Goal: Information Seeking & Learning: Learn about a topic

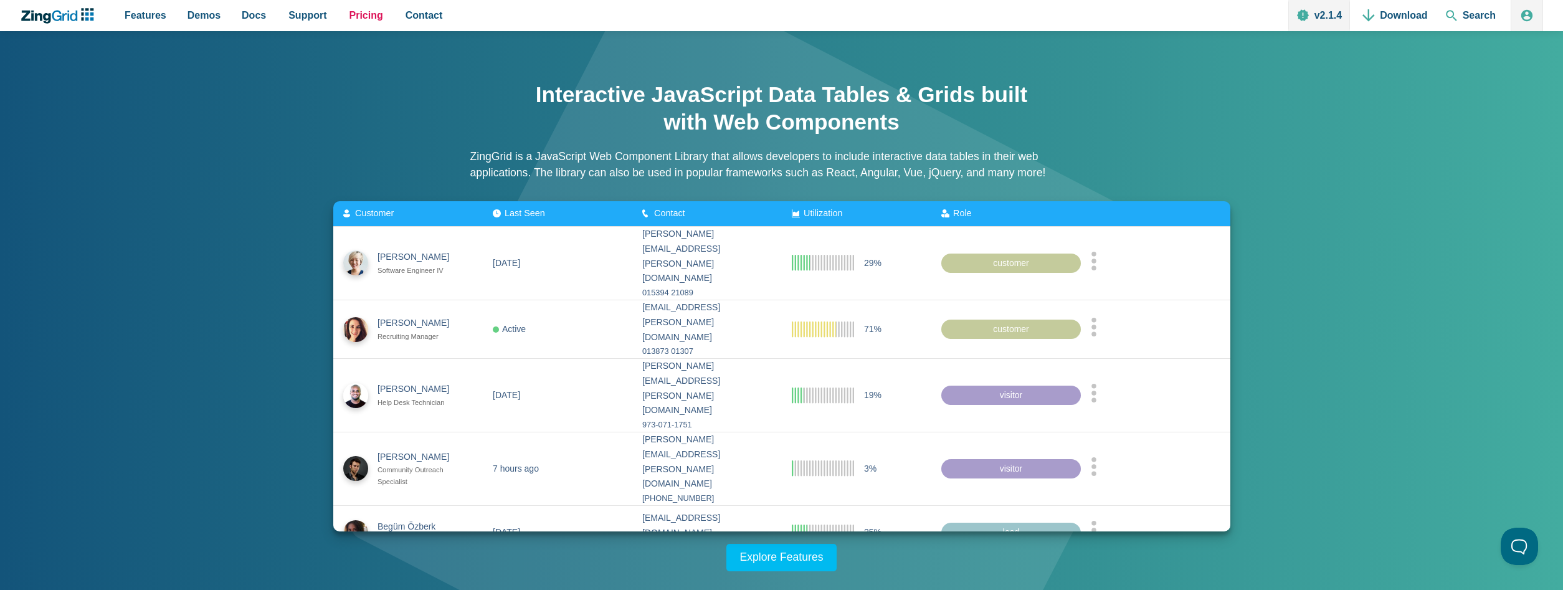
click at [355, 17] on span "Pricing" at bounding box center [367, 15] width 34 height 17
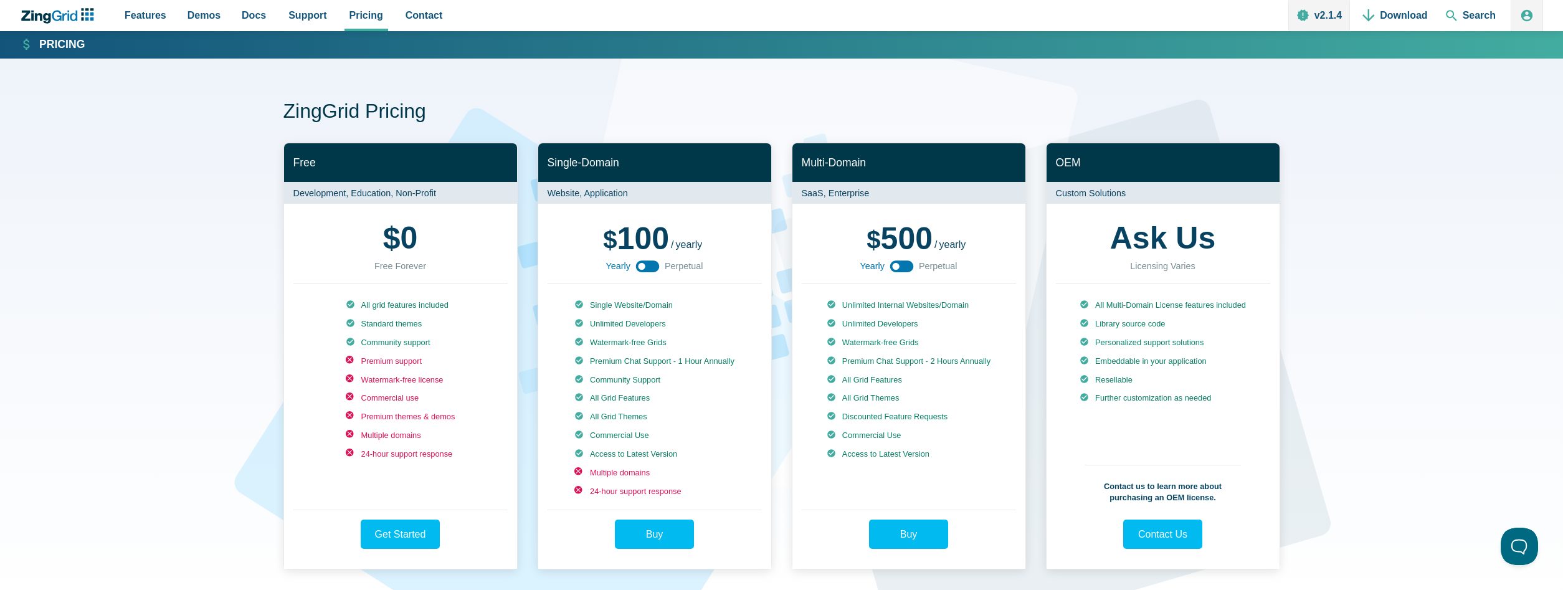
click at [652, 265] on use "App Content" at bounding box center [648, 266] width 24 height 12
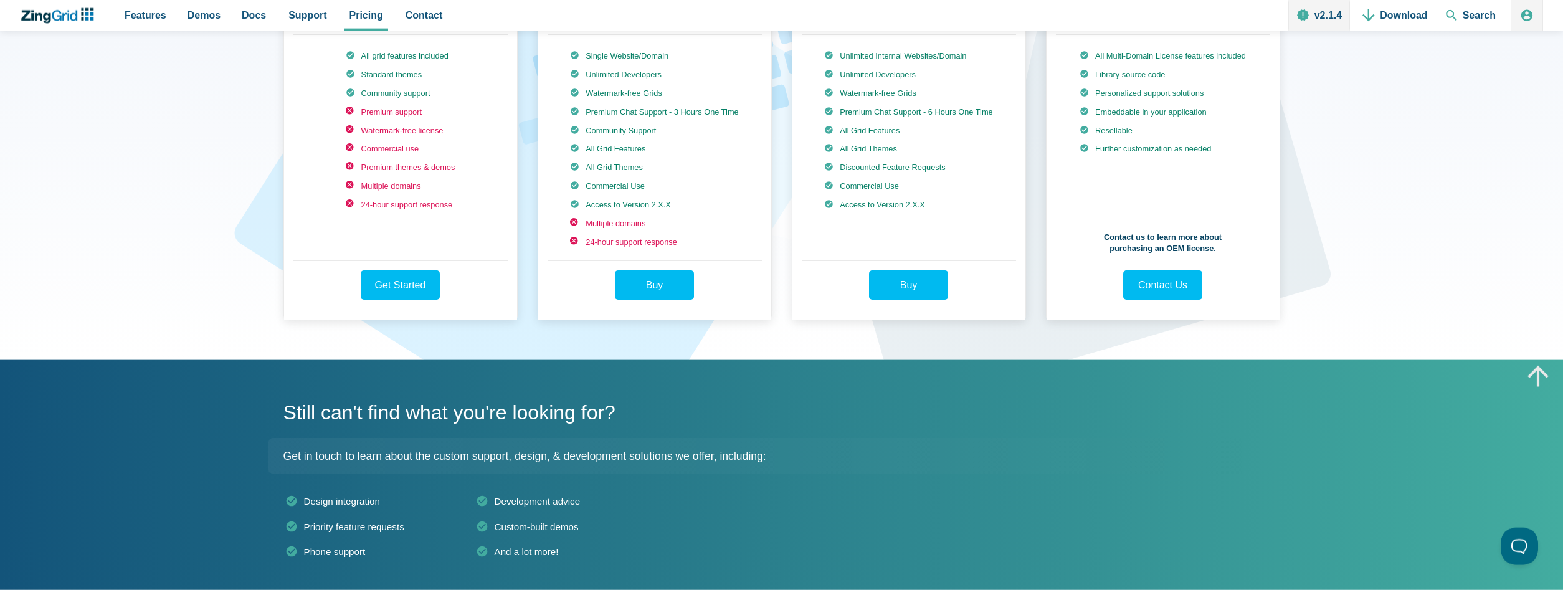
scroll to position [64, 0]
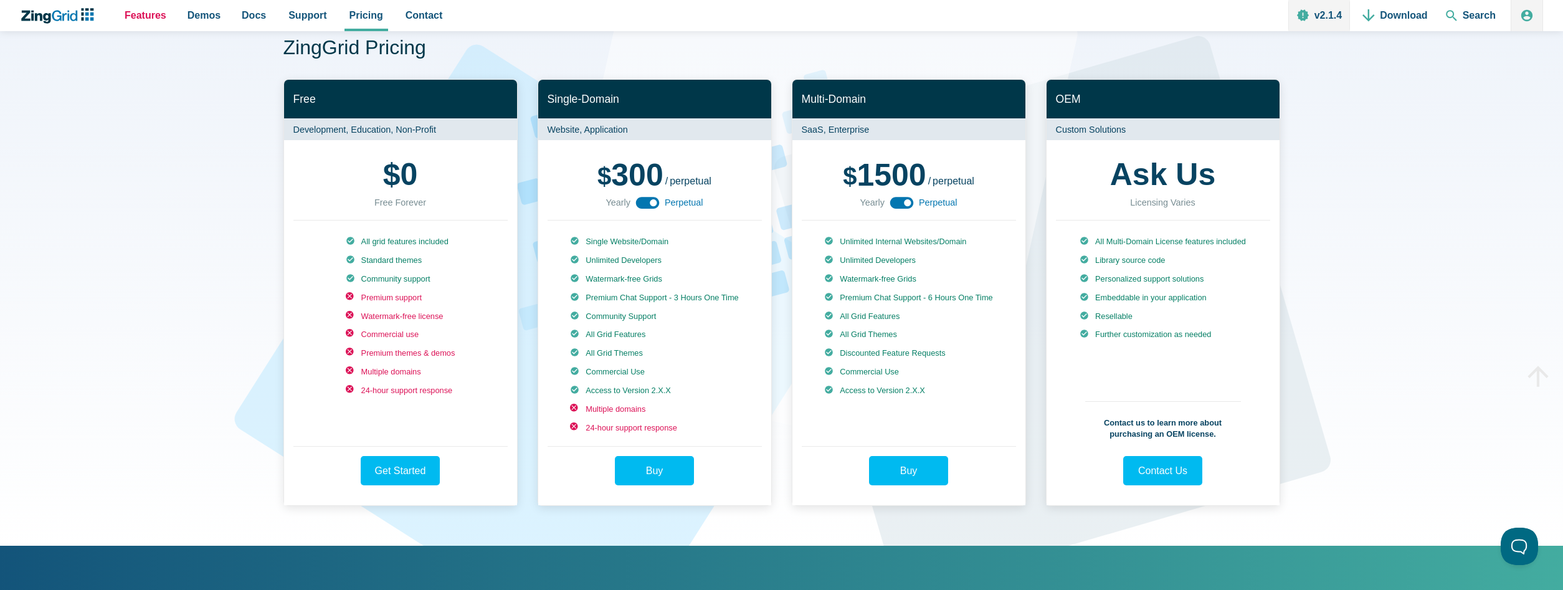
click at [153, 13] on span "Features" at bounding box center [146, 15] width 42 height 17
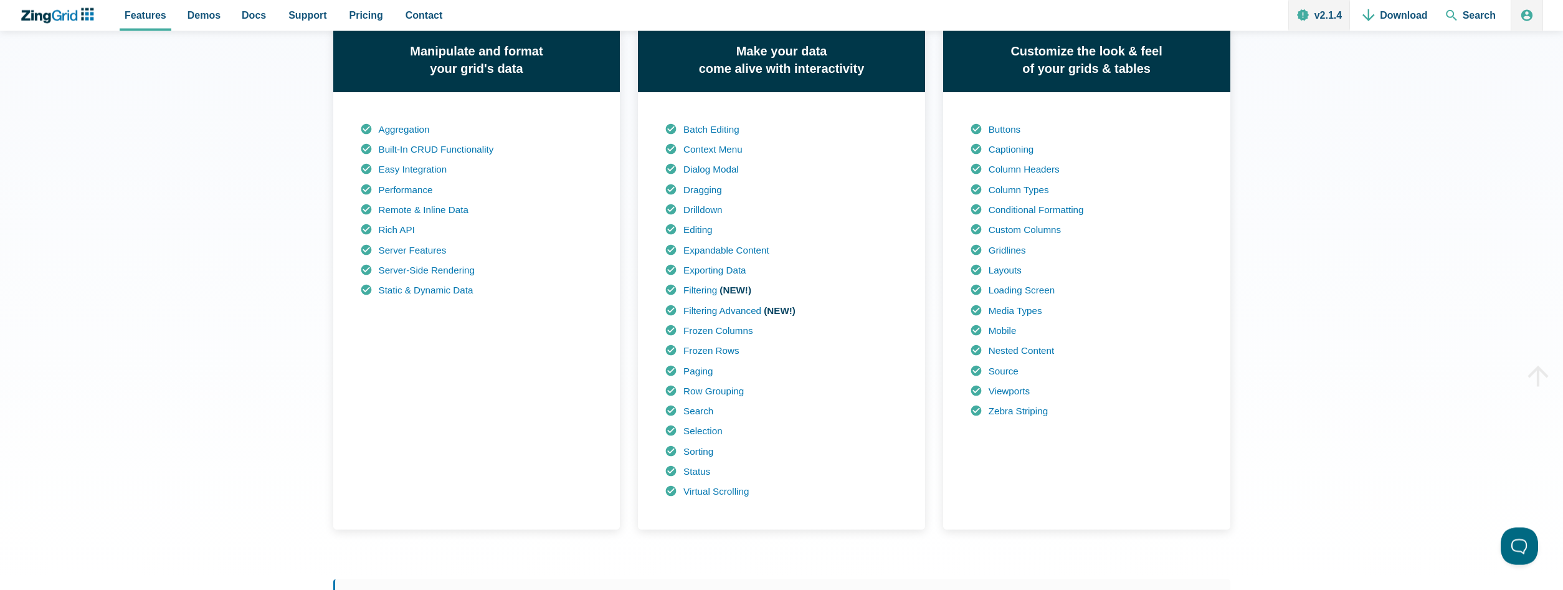
scroll to position [890, 0]
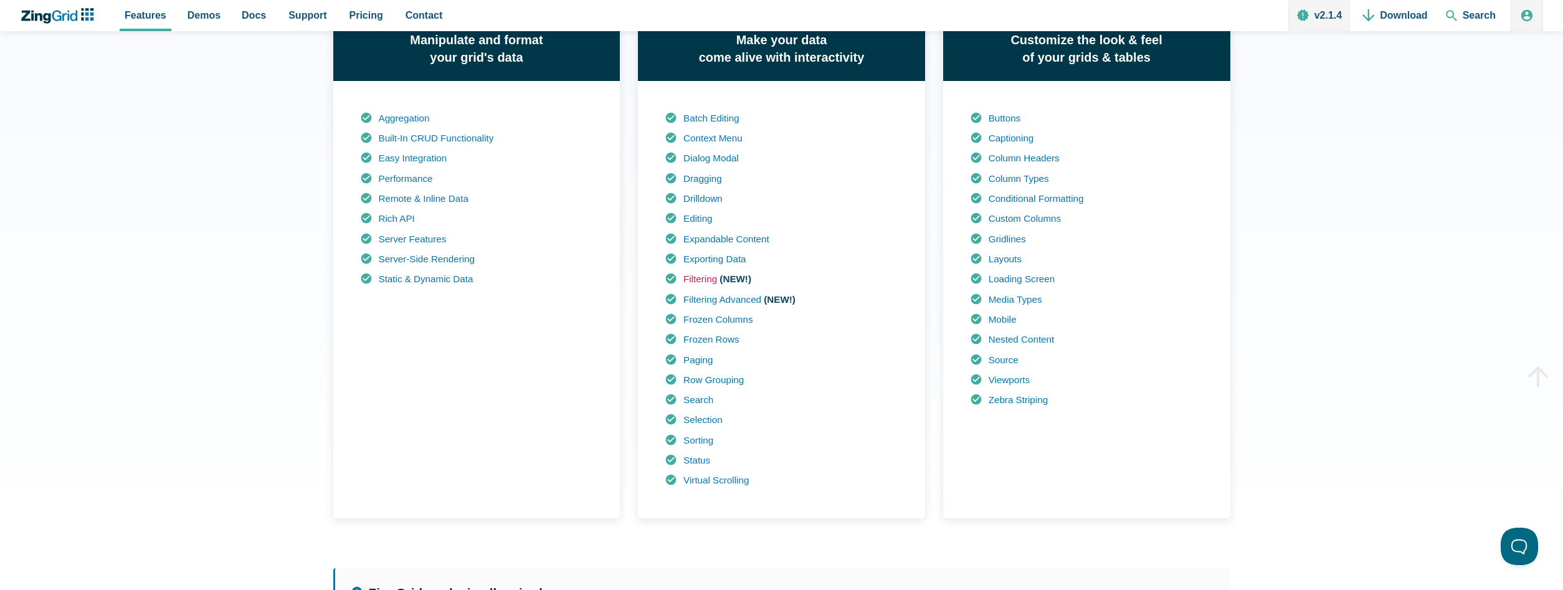
click at [701, 278] on link "Filtering" at bounding box center [700, 279] width 34 height 11
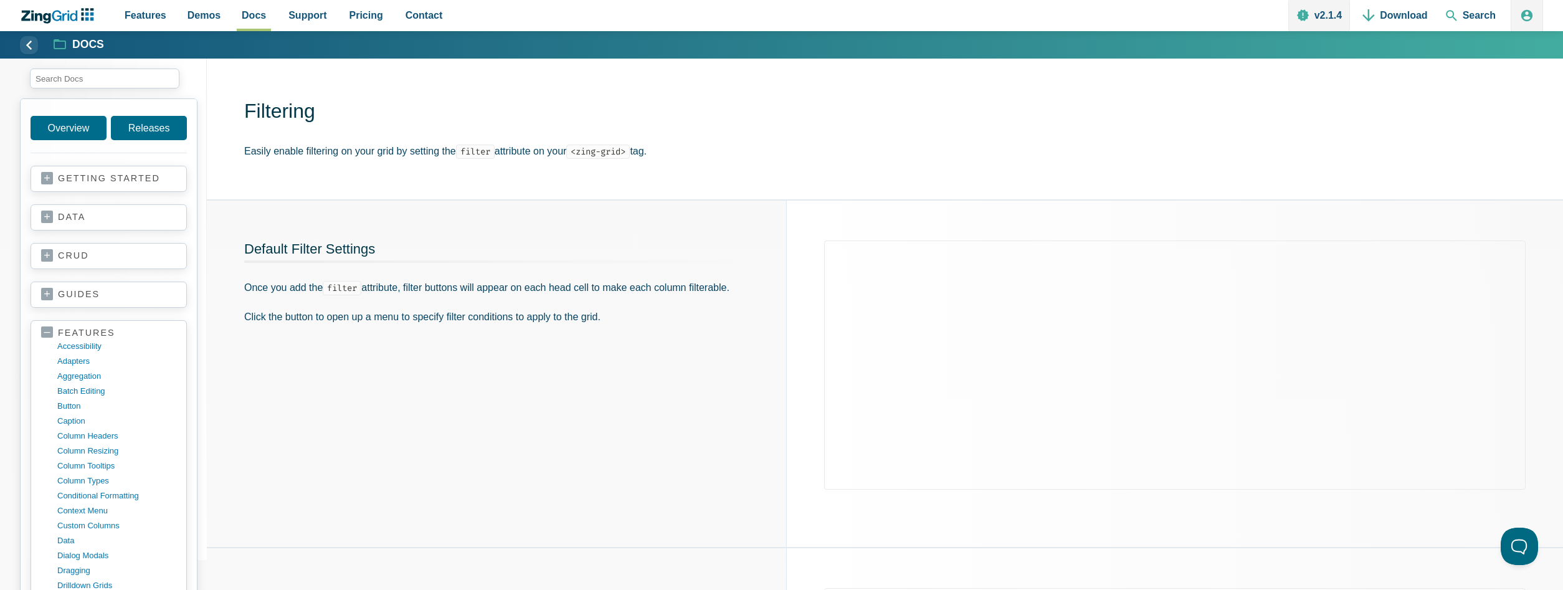
click at [645, 318] on p "Click the button to open up a menu to specify filter conditions to apply to the…" at bounding box center [496, 316] width 505 height 17
